Goal: Task Accomplishment & Management: Use online tool/utility

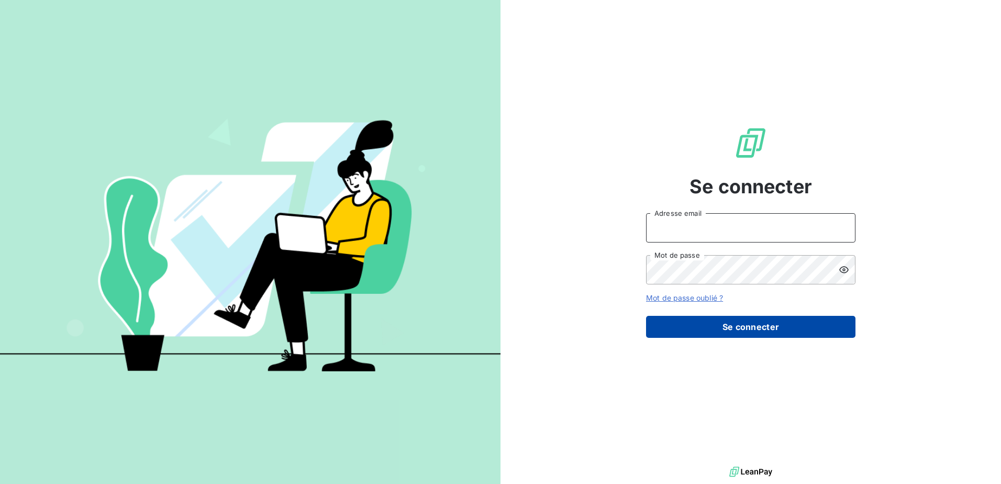
type input "[PERSON_NAME][EMAIL_ADDRESS][DOMAIN_NAME]"
click at [710, 321] on button "Se connecter" at bounding box center [750, 327] width 209 height 22
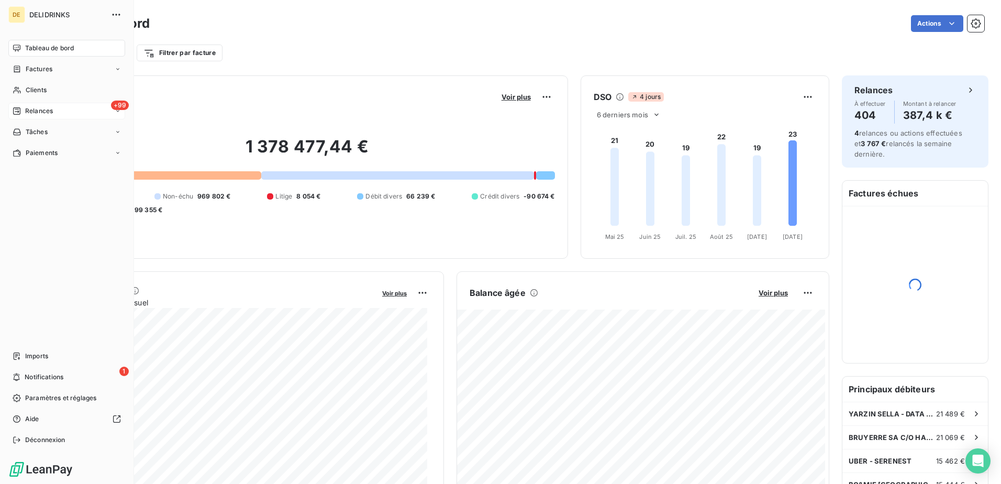
click at [30, 107] on span "Relances" at bounding box center [39, 110] width 28 height 9
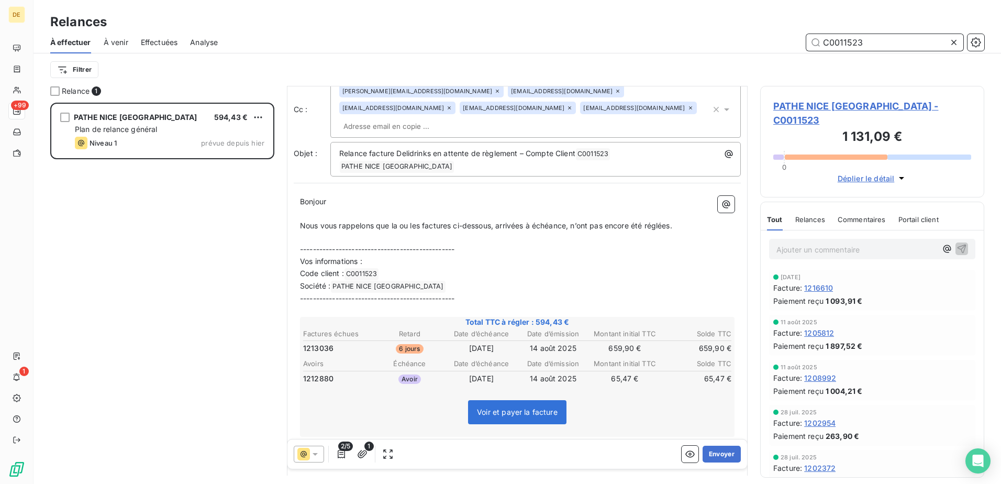
scroll to position [105, 0]
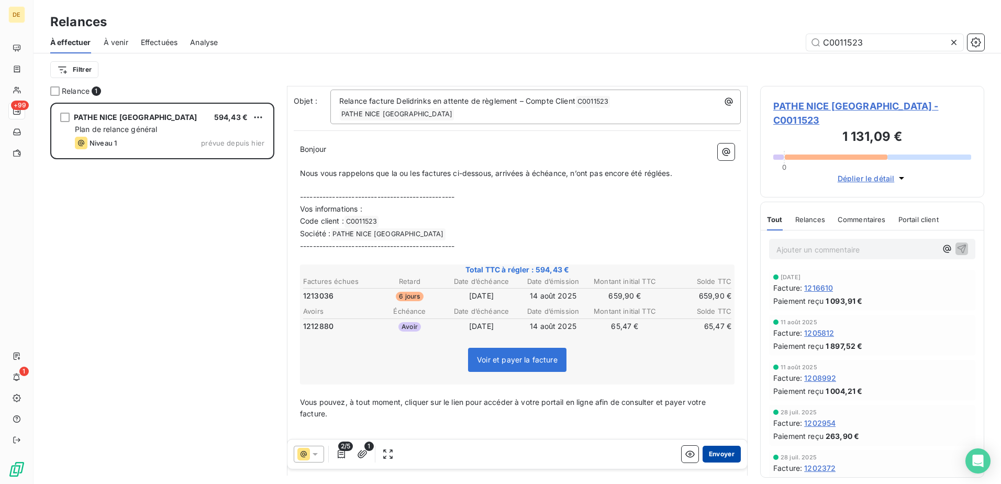
click at [714, 453] on button "Envoyer" at bounding box center [722, 454] width 38 height 17
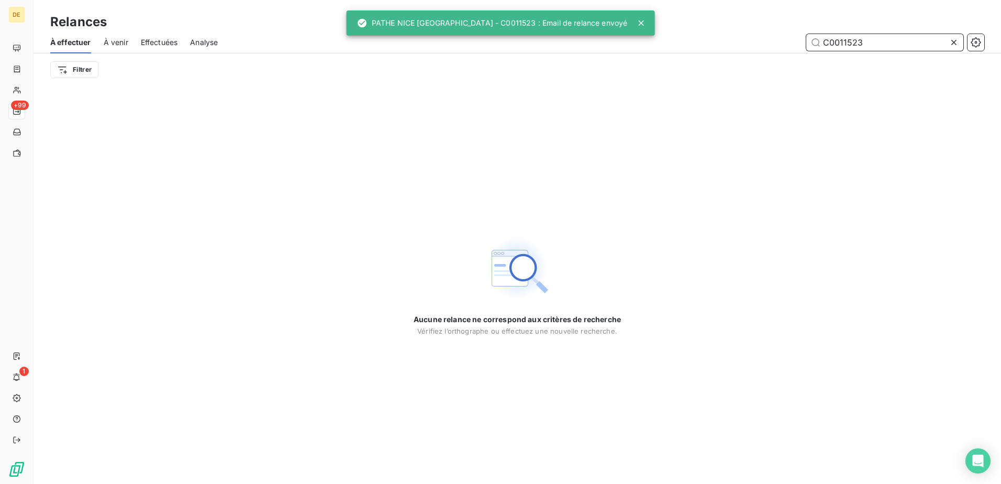
click at [889, 39] on input "C0011523" at bounding box center [885, 42] width 157 height 17
drag, startPoint x: 873, startPoint y: 43, endPoint x: 839, endPoint y: 45, distance: 34.6
click at [839, 45] on input "C0011523" at bounding box center [885, 42] width 157 height 17
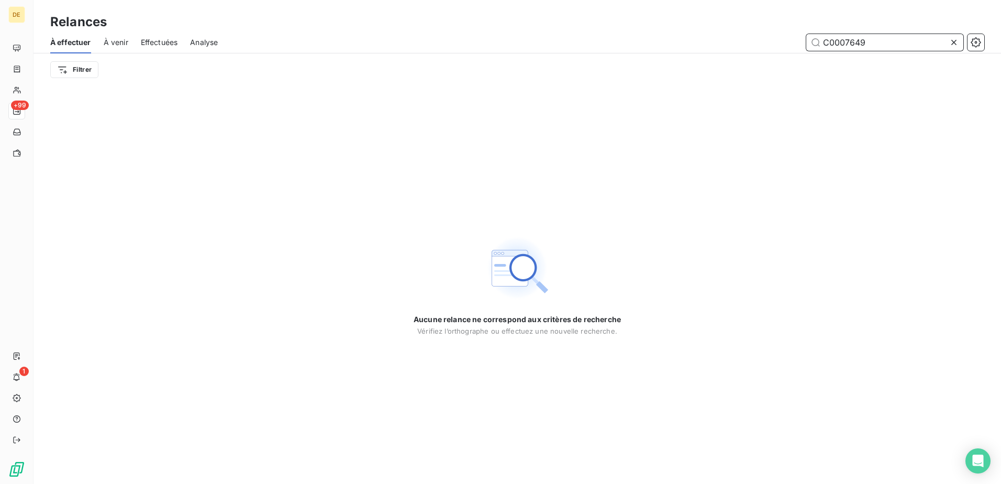
type input "C0007649"
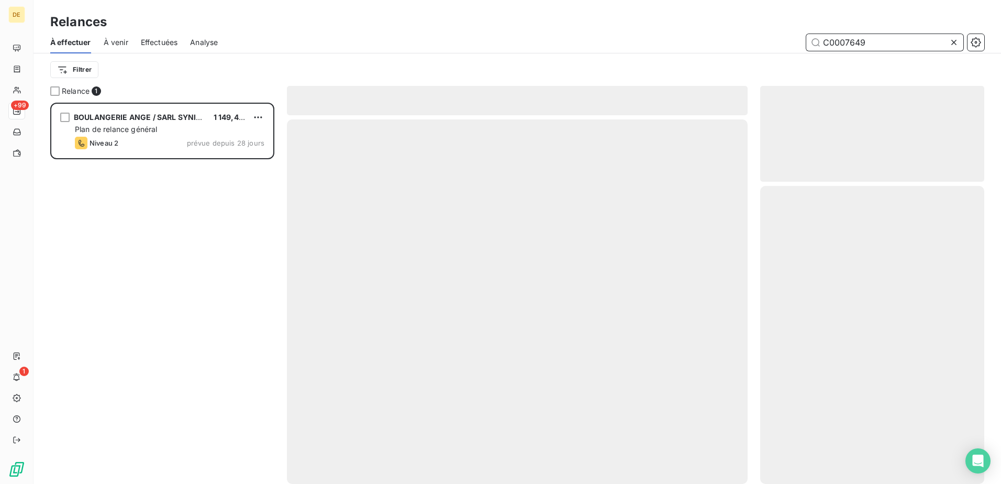
scroll to position [373, 216]
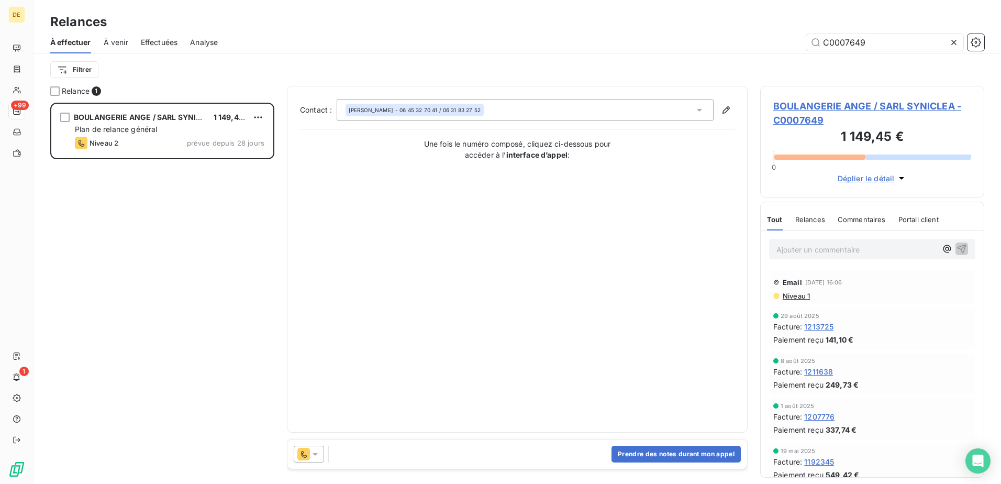
click at [313, 450] on icon at bounding box center [315, 454] width 10 height 10
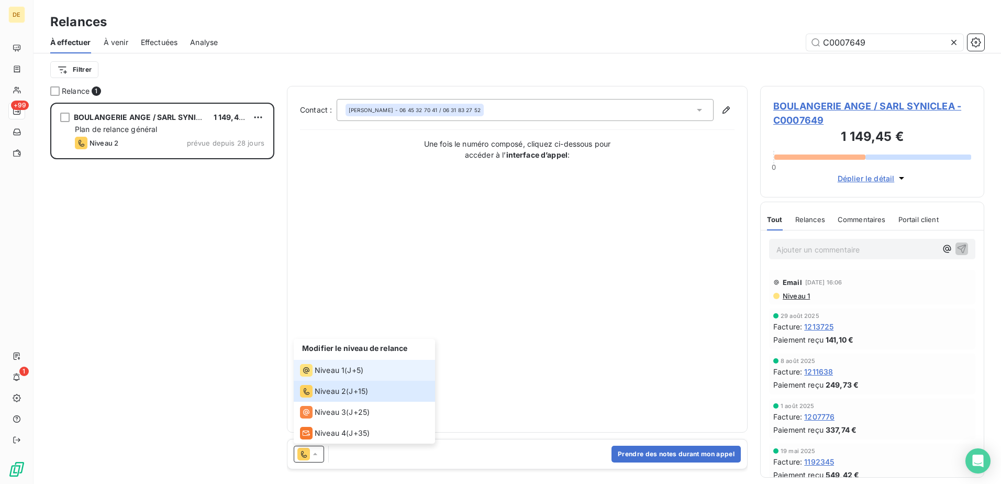
click at [326, 372] on span "Niveau 1" at bounding box center [330, 370] width 30 height 10
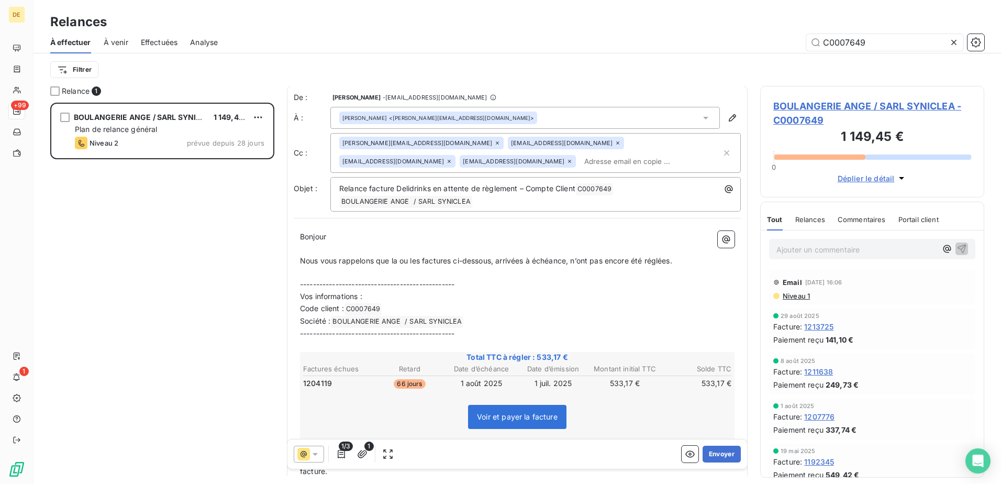
scroll to position [0, 0]
click at [580, 163] on input "text" at bounding box center [640, 162] width 121 height 16
click at [580, 163] on input "text" at bounding box center [650, 162] width 141 height 16
click at [580, 160] on input "text" at bounding box center [640, 162] width 121 height 16
paste input "[EMAIL_ADDRESS][DOMAIN_NAME]"
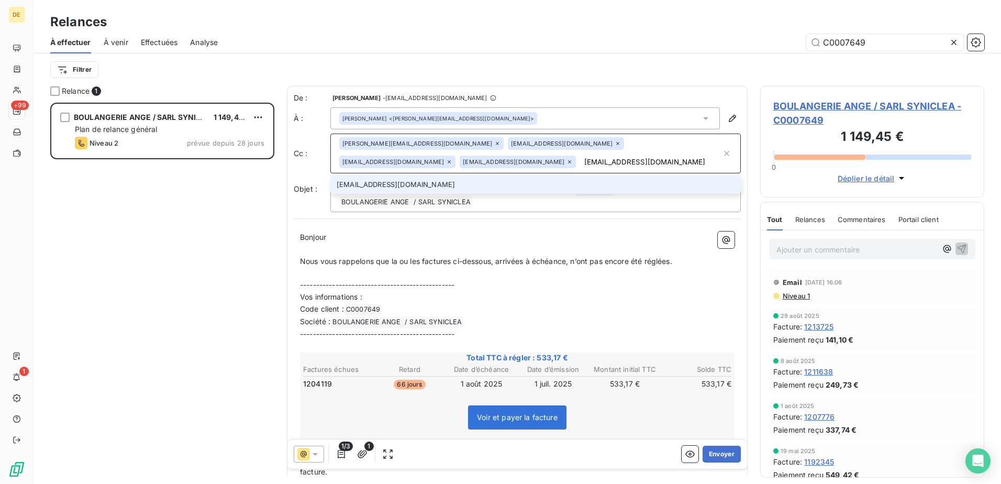
type input "[EMAIL_ADDRESS][DOMAIN_NAME]"
click at [500, 191] on li "[EMAIL_ADDRESS][DOMAIN_NAME]" at bounding box center [535, 184] width 411 height 18
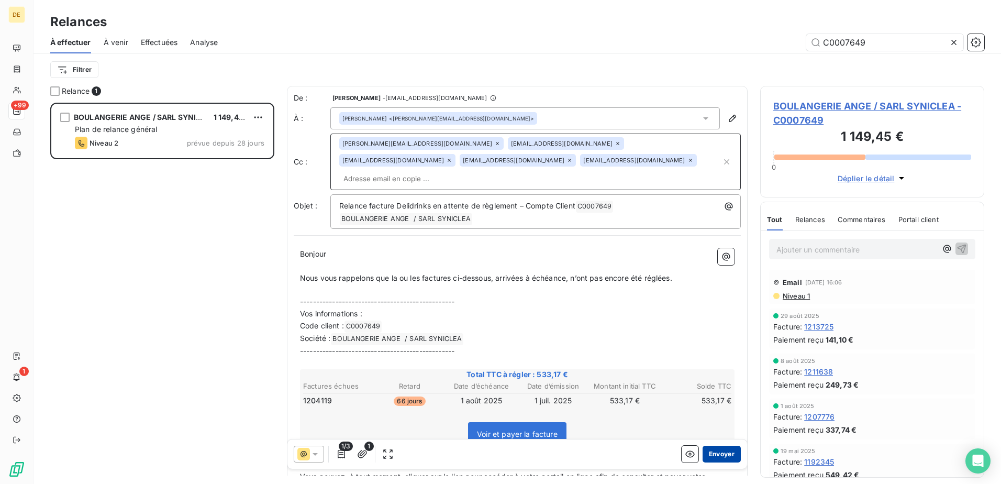
click at [722, 454] on button "Envoyer" at bounding box center [722, 454] width 38 height 17
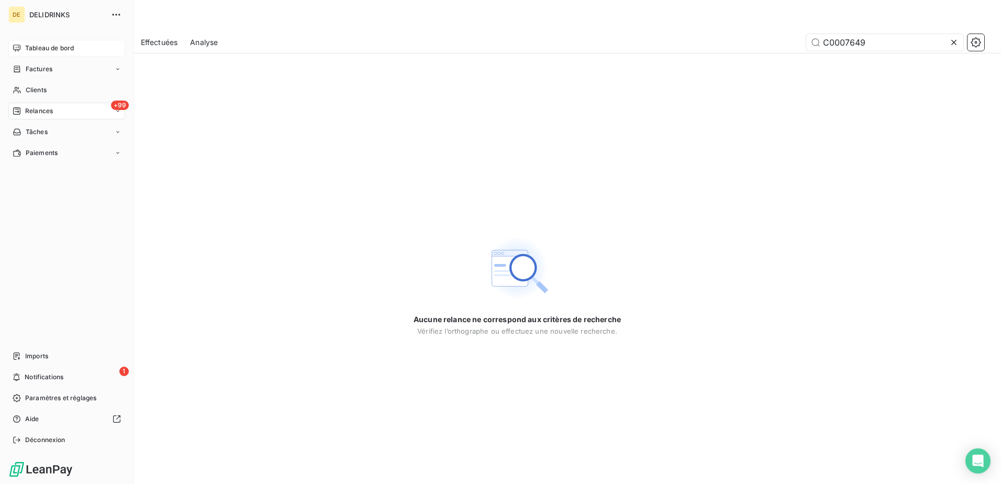
click at [45, 54] on div "Tableau de bord" at bounding box center [66, 48] width 117 height 17
